Goal: Task Accomplishment & Management: Manage account settings

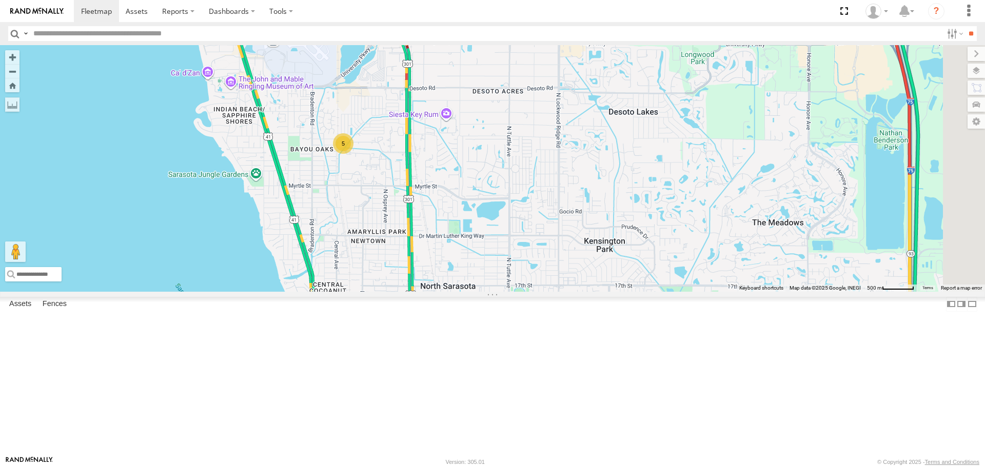
drag, startPoint x: 628, startPoint y: 301, endPoint x: 482, endPoint y: 280, distance: 147.2
click at [482, 281] on div "5" at bounding box center [492, 168] width 985 height 246
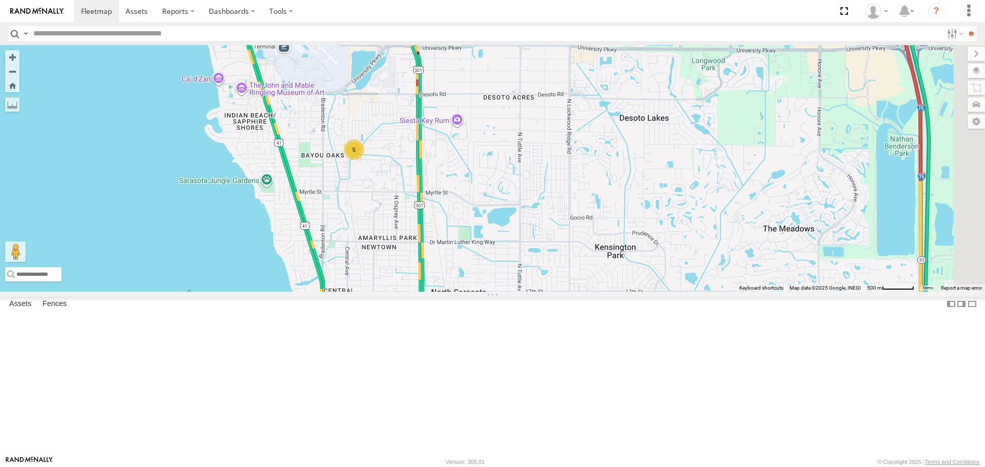
click at [364, 160] on div "5" at bounding box center [354, 150] width 21 height 21
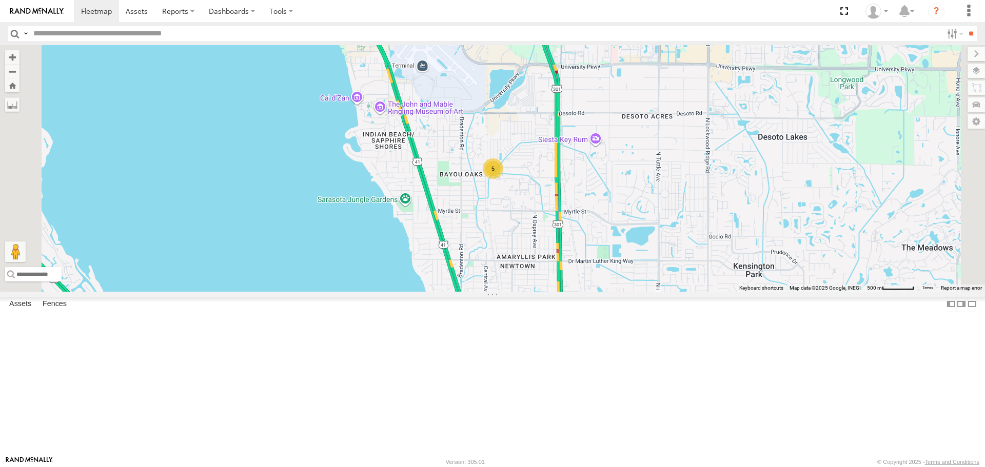
click at [503, 179] on div "5" at bounding box center [493, 169] width 21 height 21
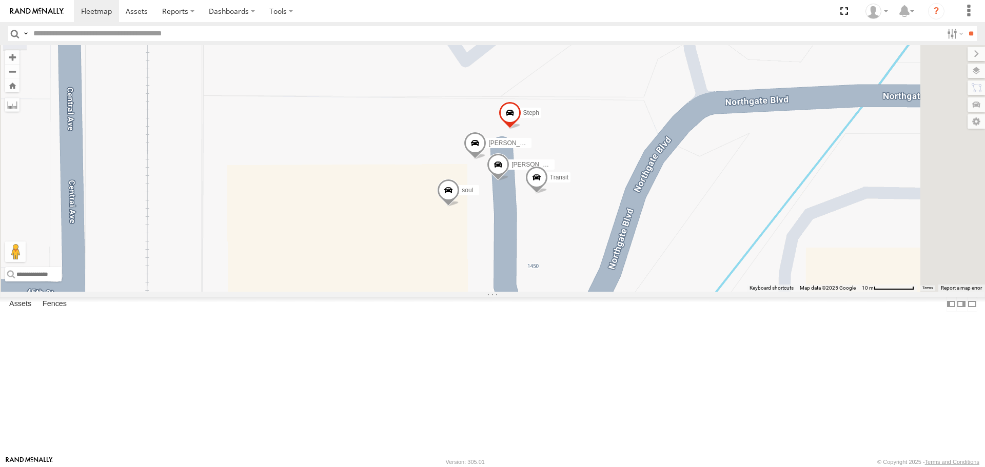
click at [0, 0] on link at bounding box center [0, 0] width 0 height 0
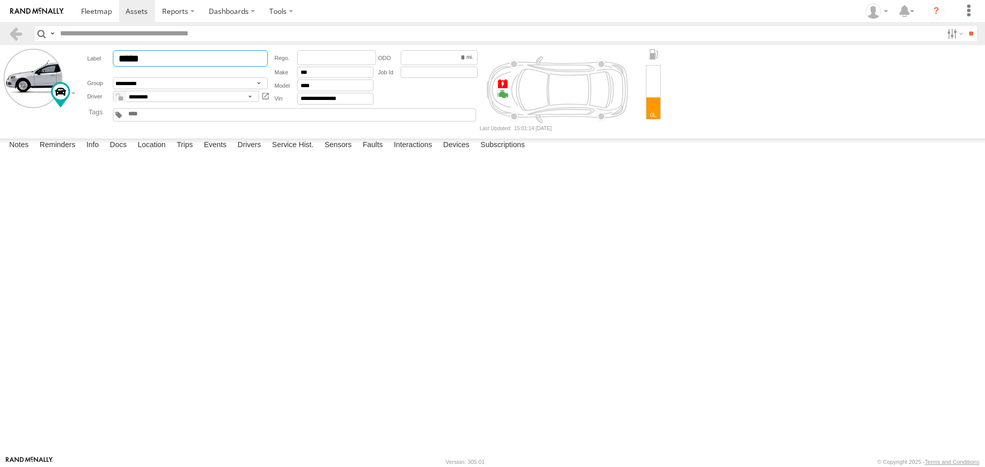
drag, startPoint x: 184, startPoint y: 63, endPoint x: 111, endPoint y: 62, distance: 73.4
click at [111, 62] on div "*****" at bounding box center [178, 58] width 183 height 16
click at [102, 19] on link at bounding box center [96, 11] width 45 height 22
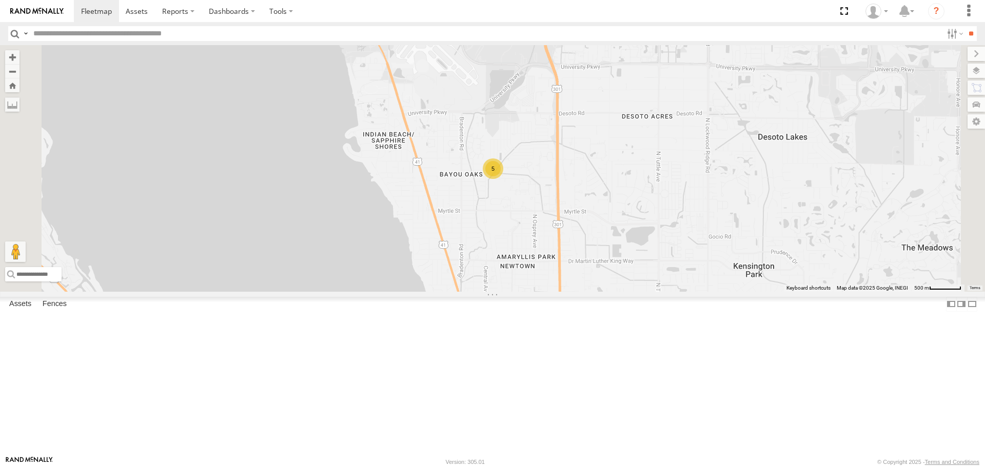
click at [0, 0] on div "All Assets" at bounding box center [0, 0] width 0 height 0
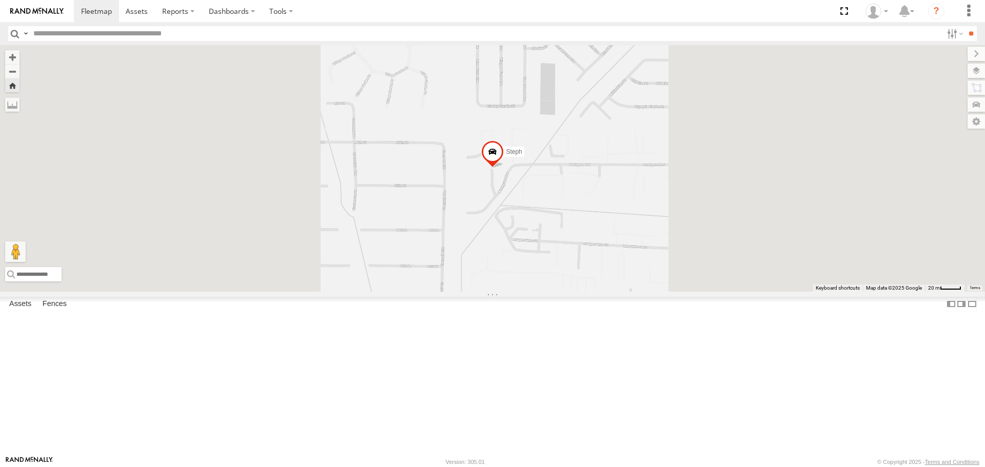
click at [0, 0] on link at bounding box center [0, 0] width 0 height 0
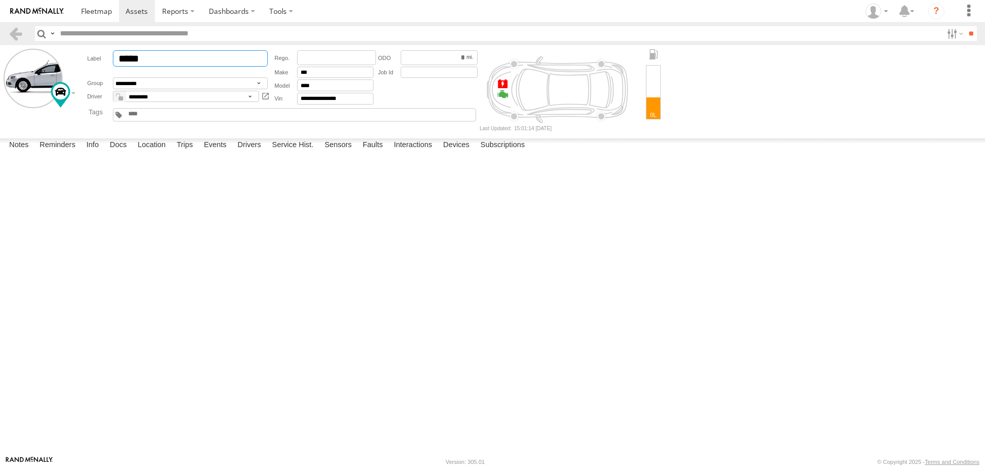
click at [159, 61] on input "*****" at bounding box center [190, 58] width 155 height 16
type input "***"
click at [92, 18] on link at bounding box center [96, 11] width 45 height 22
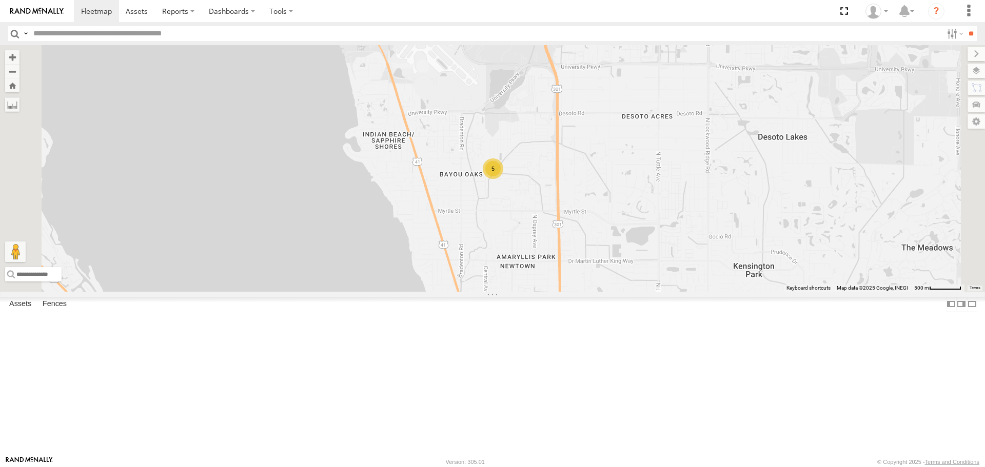
click at [503, 179] on div "5" at bounding box center [493, 169] width 21 height 21
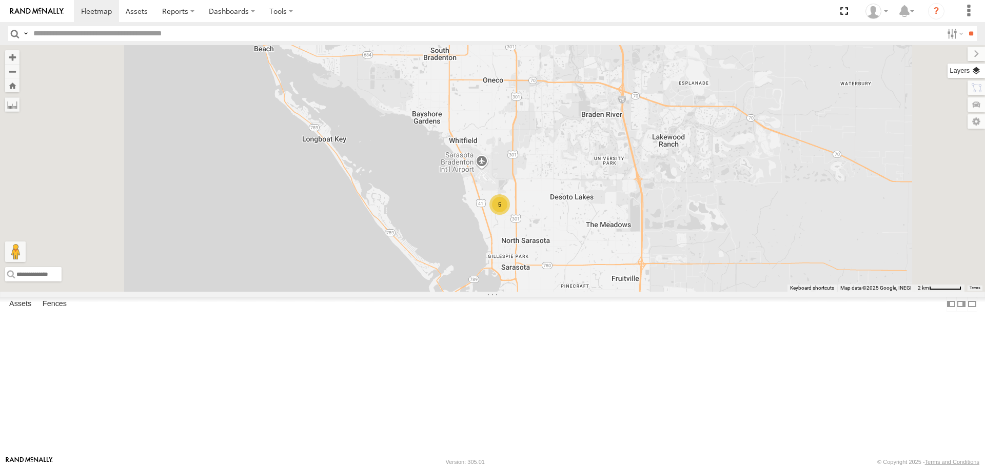
click at [983, 67] on label at bounding box center [966, 71] width 37 height 14
click at [0, 0] on label "Basemaps" at bounding box center [0, 0] width 0 height 0
click at [0, 0] on span "Roadmap" at bounding box center [0, 0] width 0 height 0
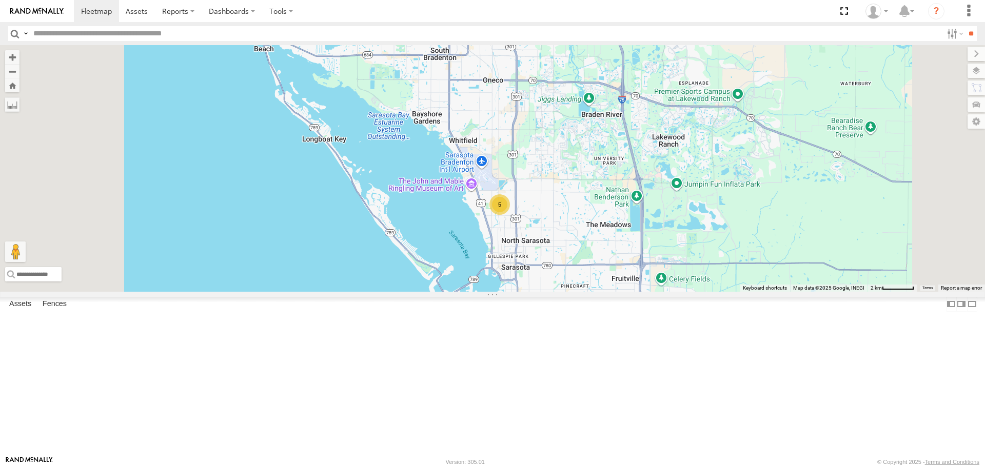
click at [0, 0] on span "Overlays" at bounding box center [0, 0] width 0 height 0
click at [0, 0] on span "Traffic" at bounding box center [0, 0] width 0 height 0
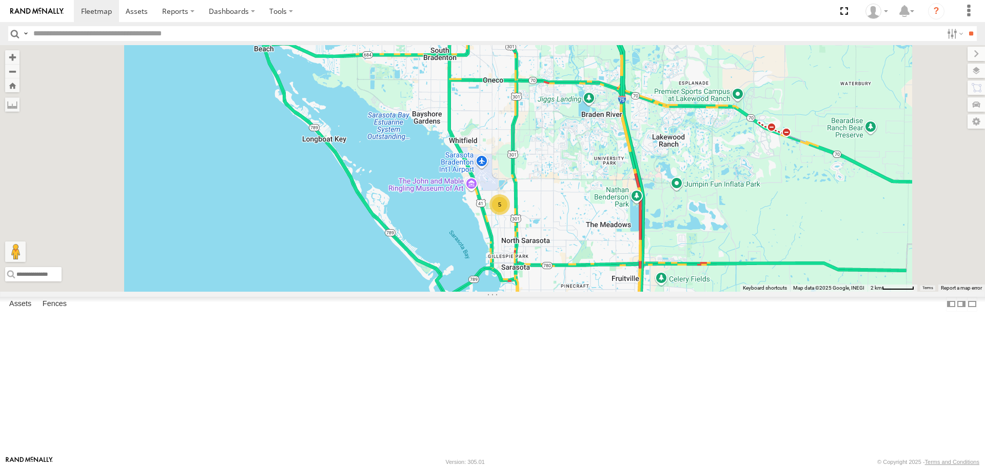
click at [968, 55] on label at bounding box center [976, 54] width 17 height 14
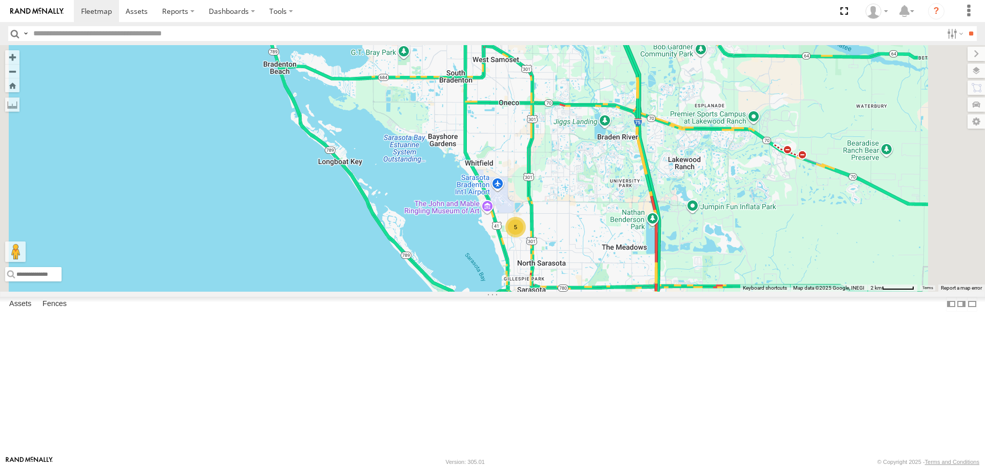
drag, startPoint x: 727, startPoint y: 241, endPoint x: 744, endPoint y: 265, distance: 29.5
click at [744, 265] on div "5" at bounding box center [492, 168] width 985 height 246
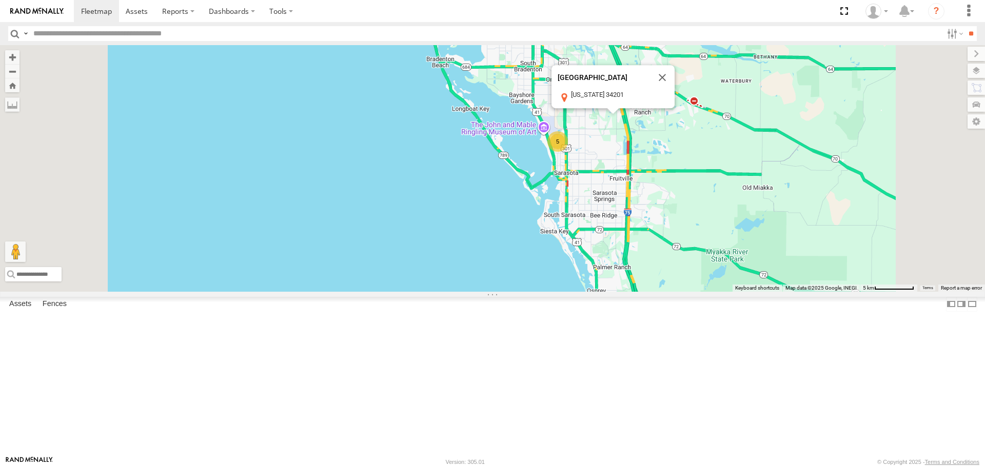
drag, startPoint x: 753, startPoint y: 299, endPoint x: 739, endPoint y: 218, distance: 82.3
click at [740, 218] on div "5 University Park University Park Florida 34201 View on Google Maps" at bounding box center [492, 168] width 985 height 246
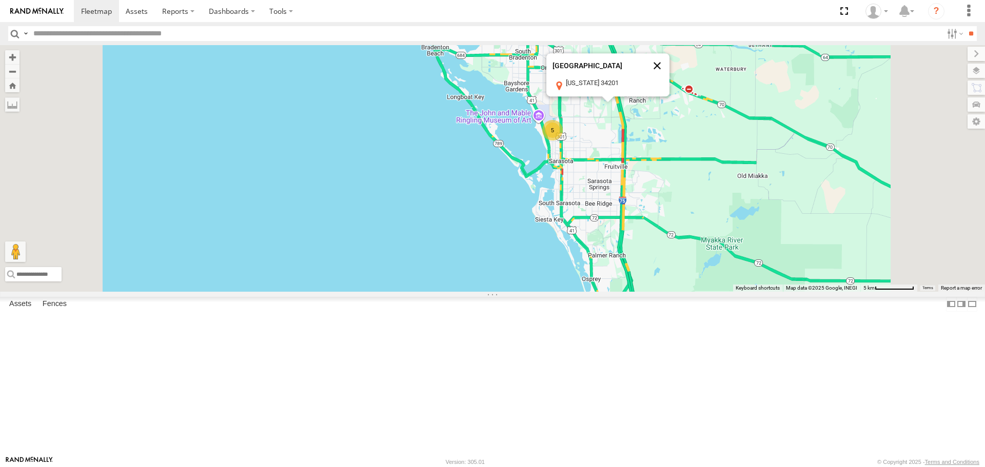
click at [670, 79] on button "Close" at bounding box center [657, 66] width 25 height 25
click at [0, 0] on link at bounding box center [0, 0] width 0 height 0
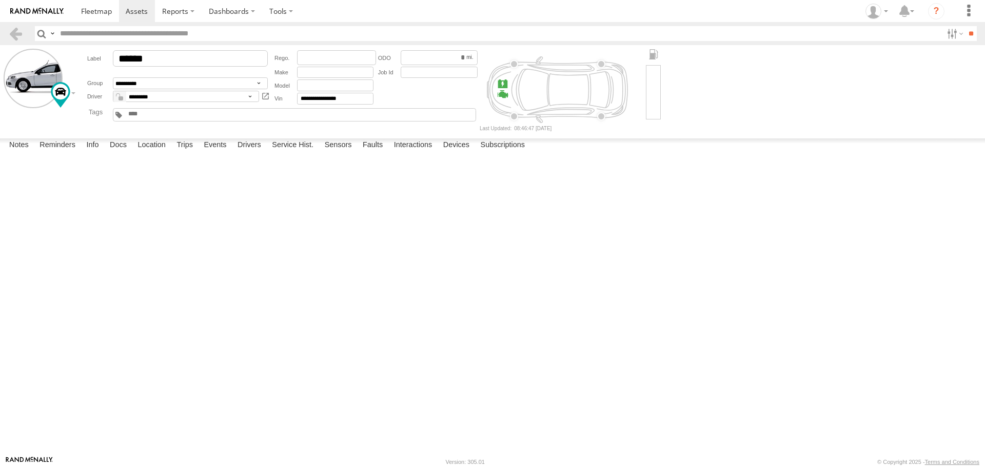
click at [0, 0] on label at bounding box center [0, 0] width 0 height 0
click at [0, 0] on button "Proceed" at bounding box center [0, 0] width 0 height 0
click at [93, 12] on span at bounding box center [96, 11] width 31 height 10
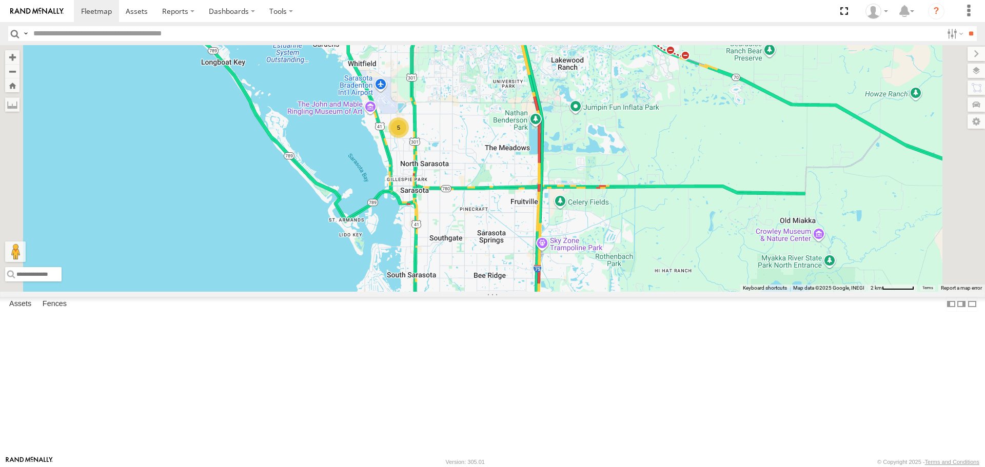
drag, startPoint x: 777, startPoint y: 281, endPoint x: 668, endPoint y: 228, distance: 121.4
click at [677, 228] on div "5" at bounding box center [492, 168] width 985 height 246
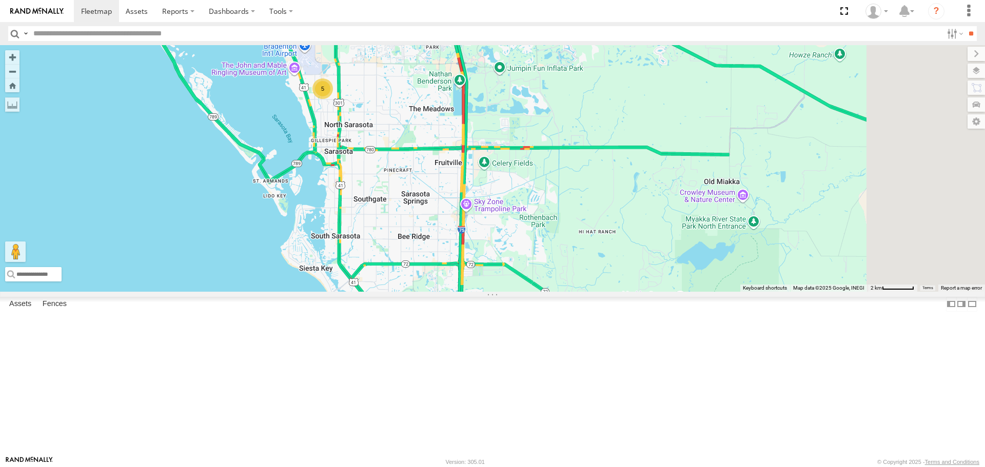
drag, startPoint x: 668, startPoint y: 228, endPoint x: 594, endPoint y: 184, distance: 86.3
click at [594, 184] on div "5" at bounding box center [492, 168] width 985 height 246
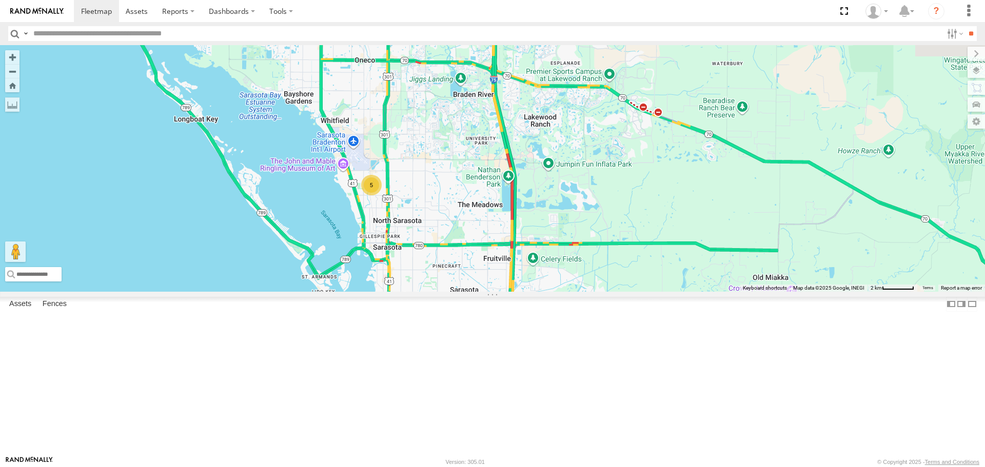
drag, startPoint x: 524, startPoint y: 165, endPoint x: 592, endPoint y: 270, distance: 124.8
click at [592, 270] on div "5" at bounding box center [492, 168] width 985 height 246
